Goal: Task Accomplishment & Management: Manage account settings

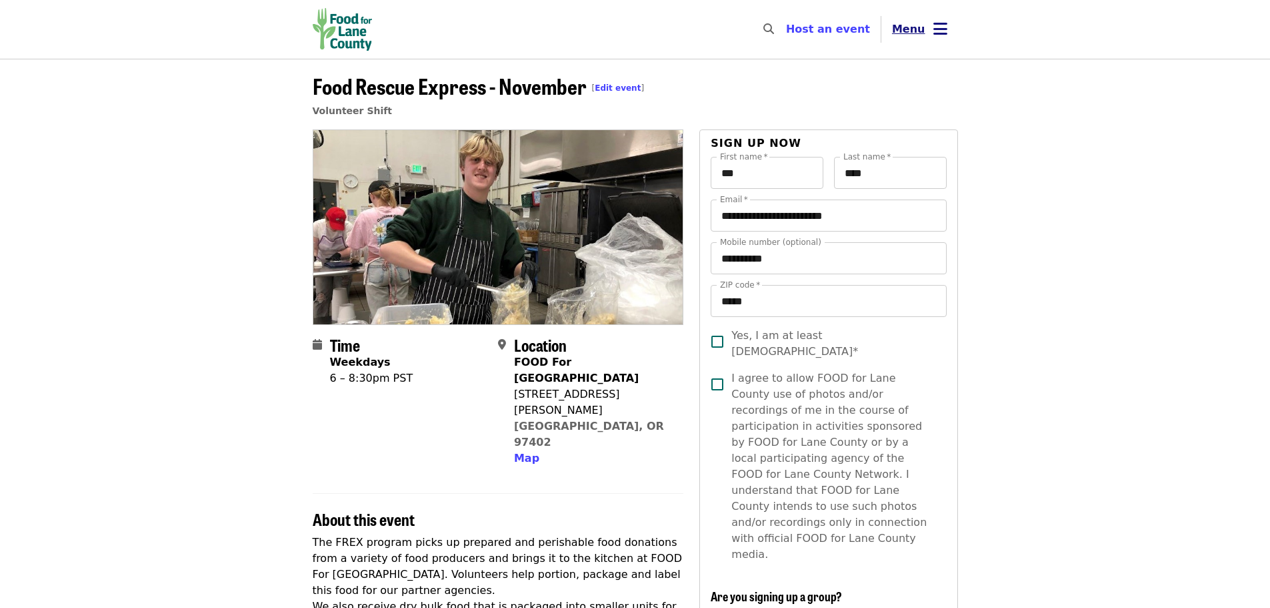
click at [945, 30] on icon "bars icon" at bounding box center [941, 28] width 14 height 19
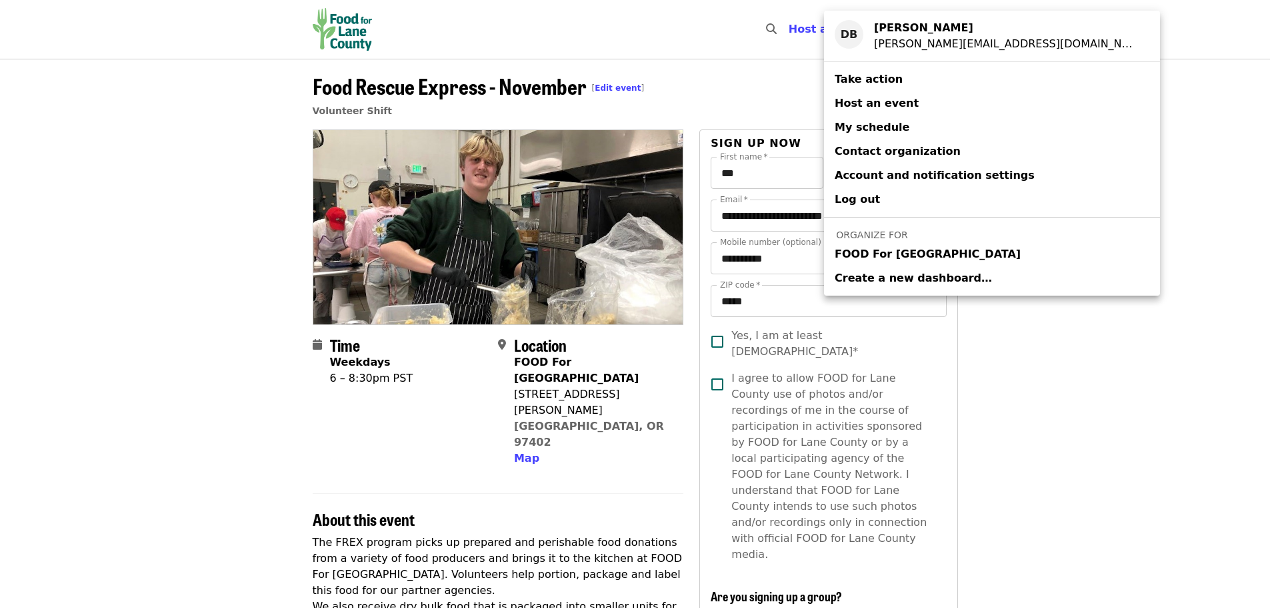
click at [931, 253] on span "FOOD For [GEOGRAPHIC_DATA]" at bounding box center [928, 254] width 186 height 16
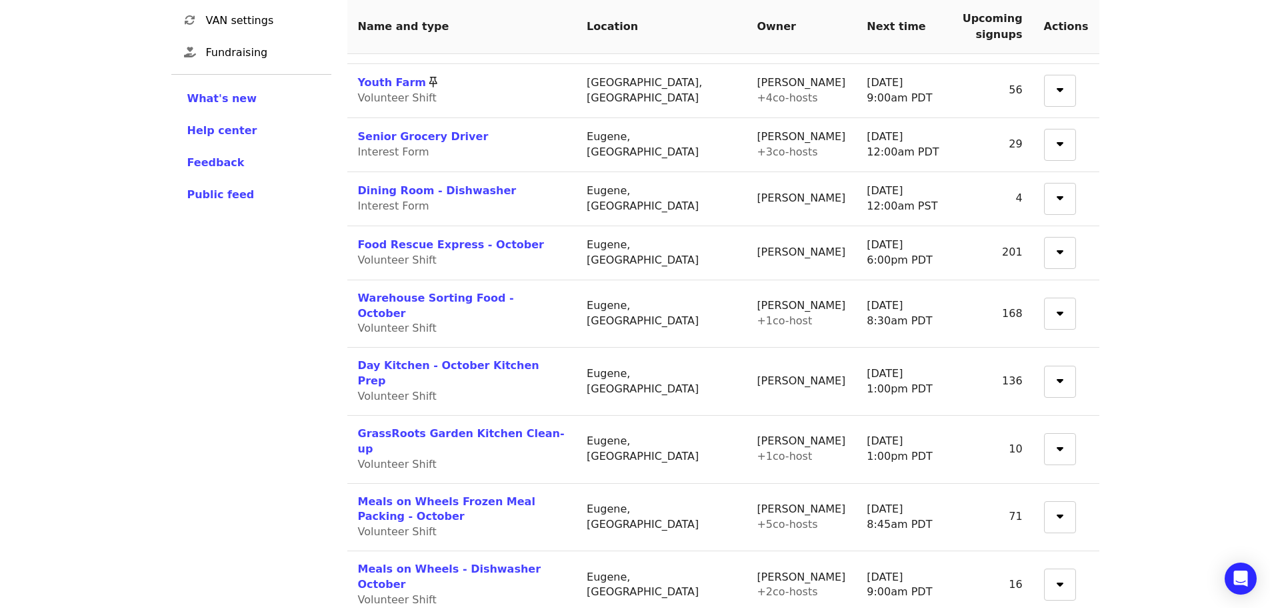
scroll to position [400, 0]
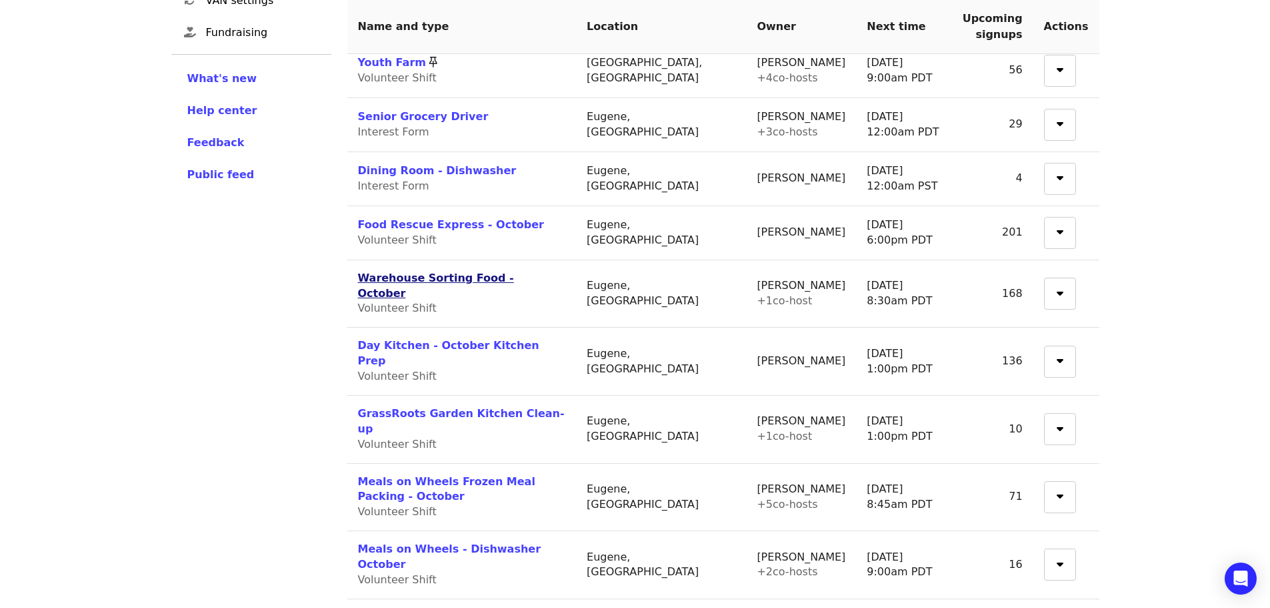
click at [447, 271] on link "Warehouse Sorting Food - October" at bounding box center [436, 285] width 156 height 28
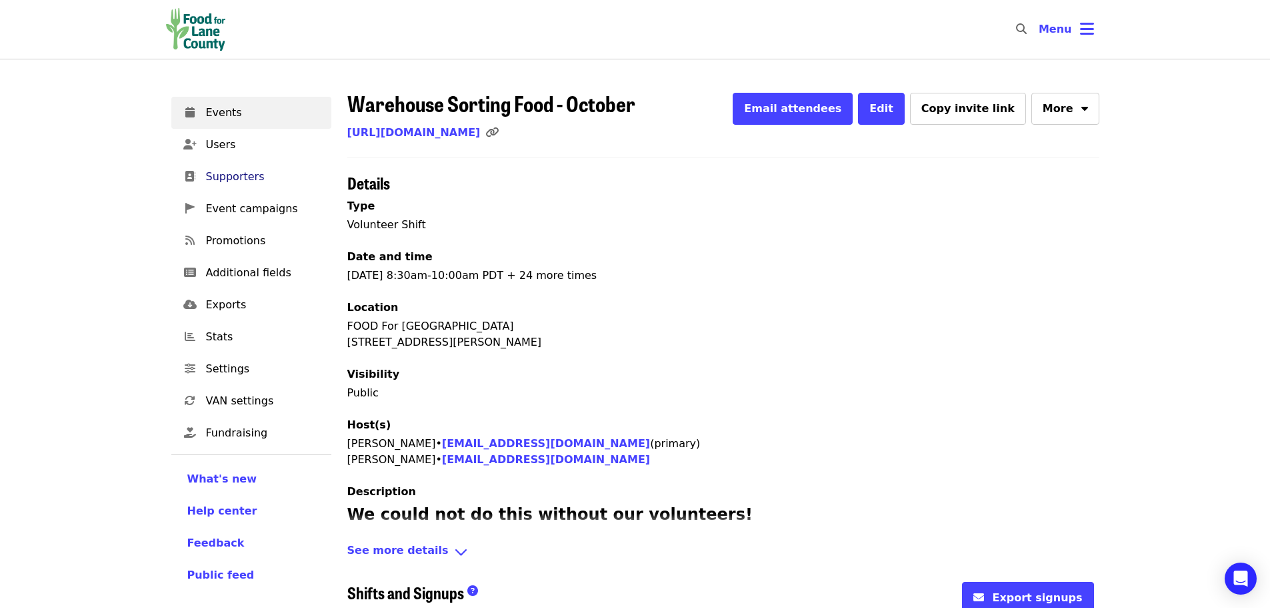
click at [243, 177] on span "Supporters" at bounding box center [263, 177] width 115 height 16
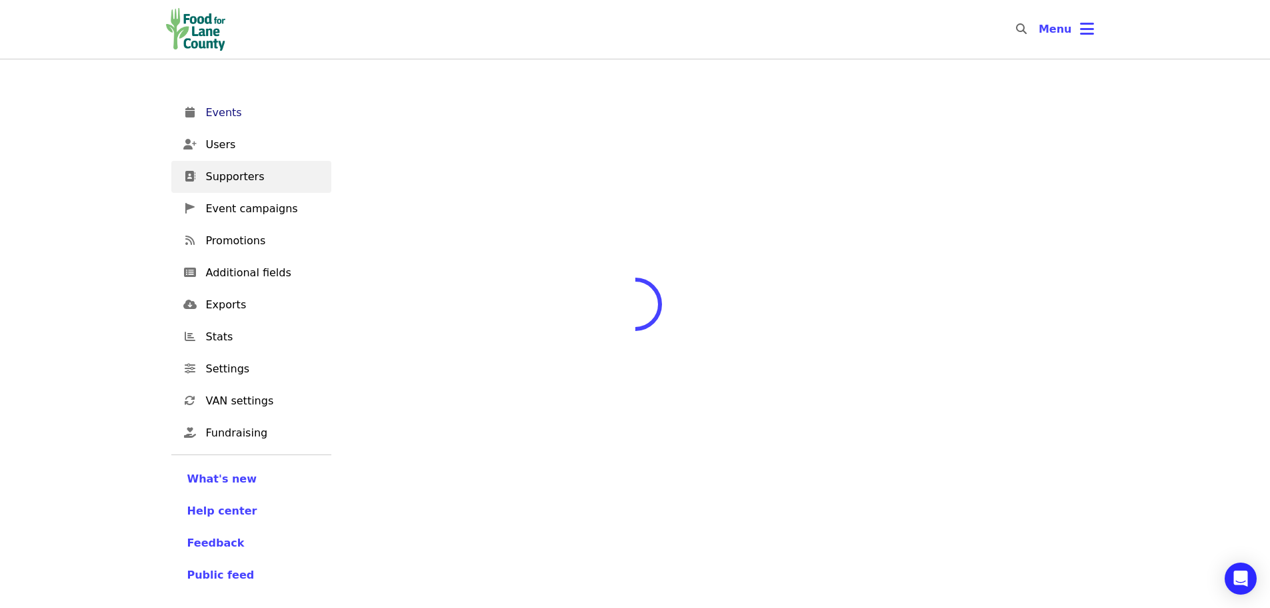
click at [218, 111] on span "Events" at bounding box center [263, 113] width 115 height 16
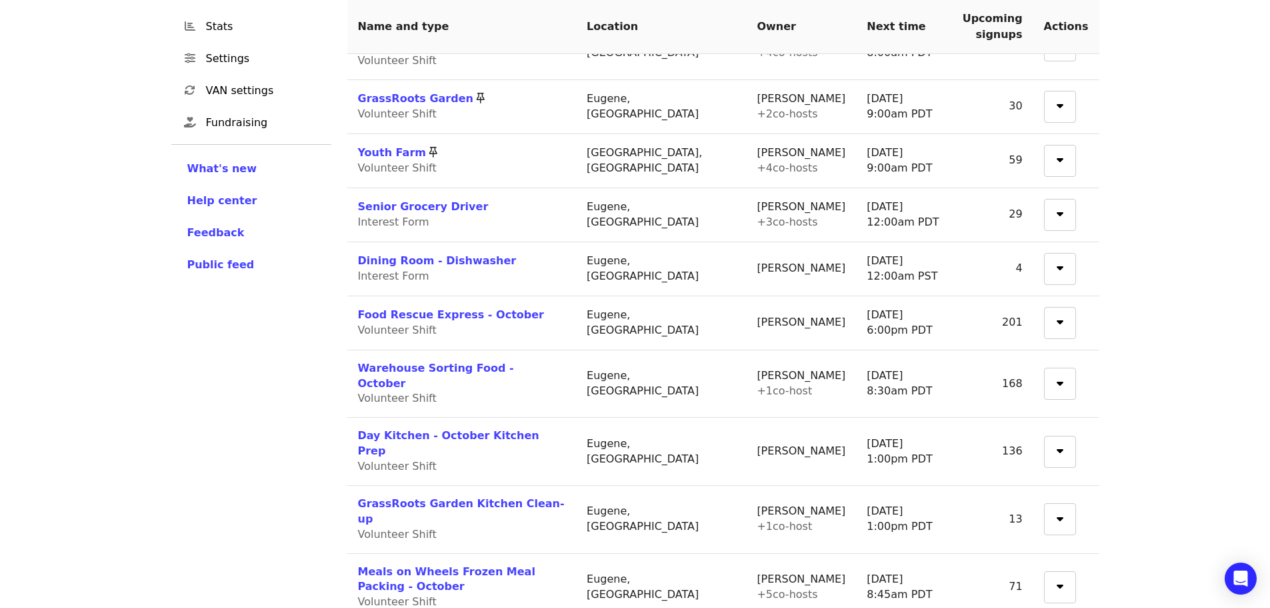
scroll to position [333, 0]
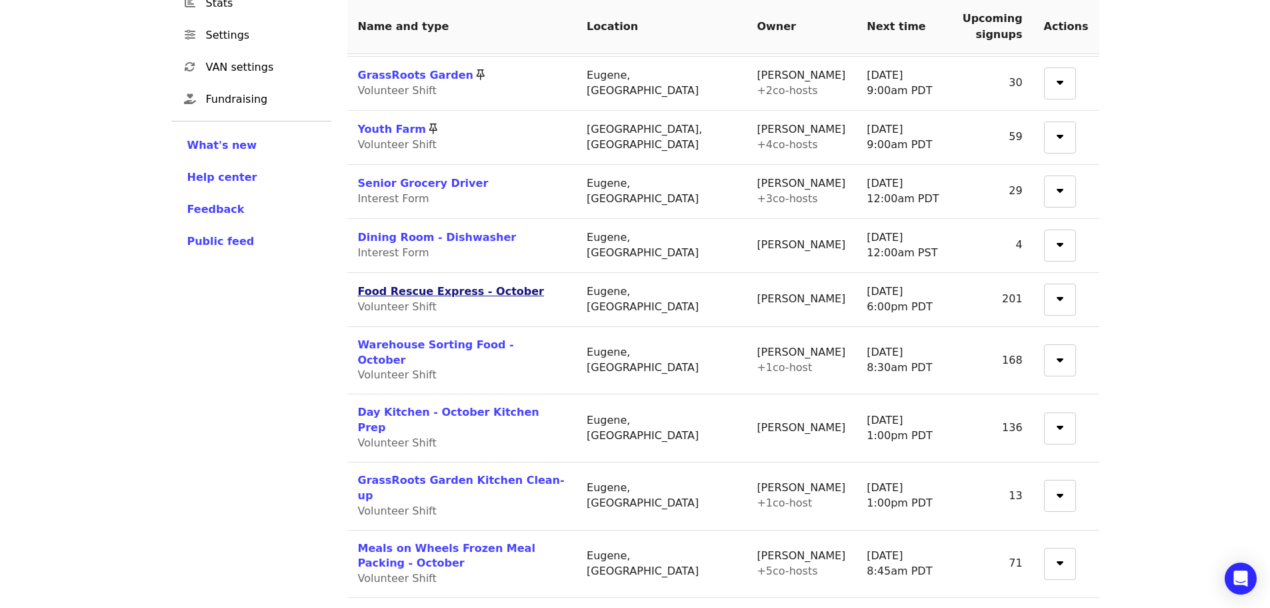
click at [493, 285] on link "Food Rescue Express - October" at bounding box center [451, 291] width 186 height 13
